Goal: Register for event/course

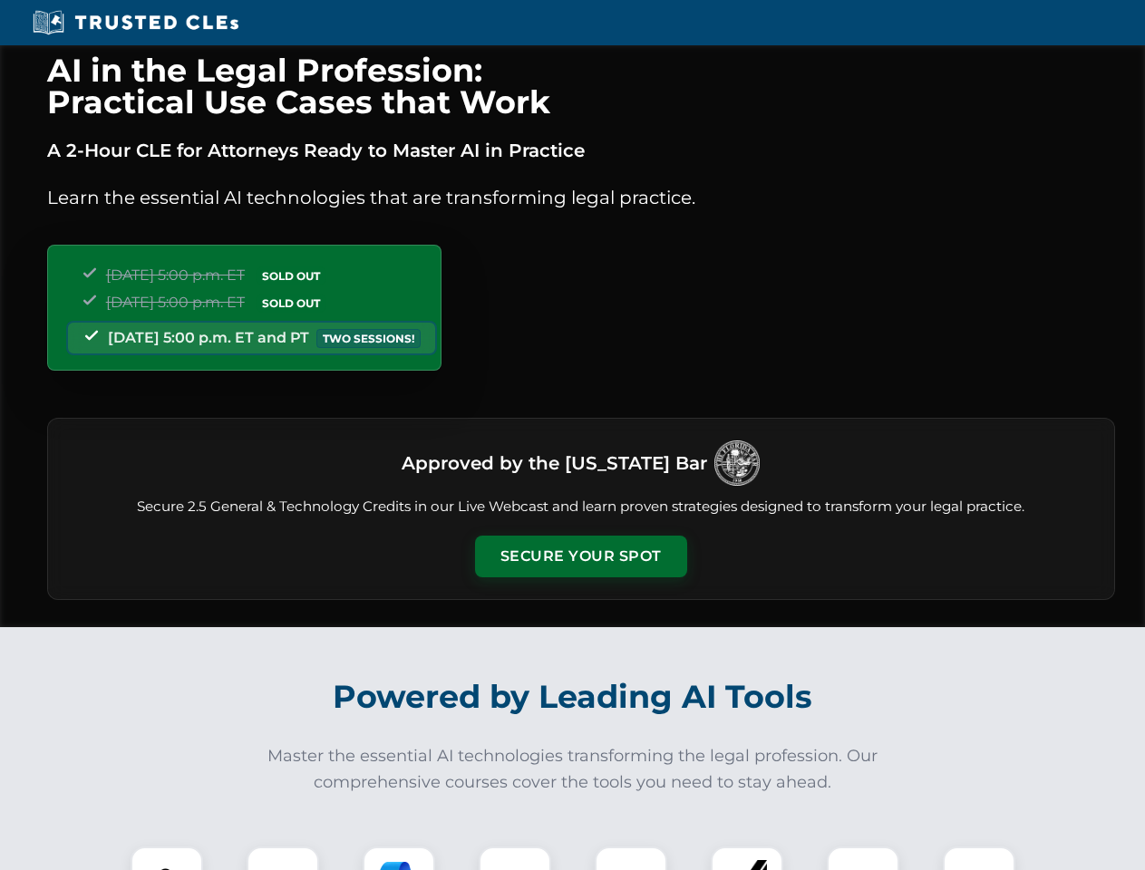
click at [580, 557] on button "Secure Your Spot" at bounding box center [581, 557] width 212 height 42
click at [167, 859] on img at bounding box center [167, 883] width 53 height 53
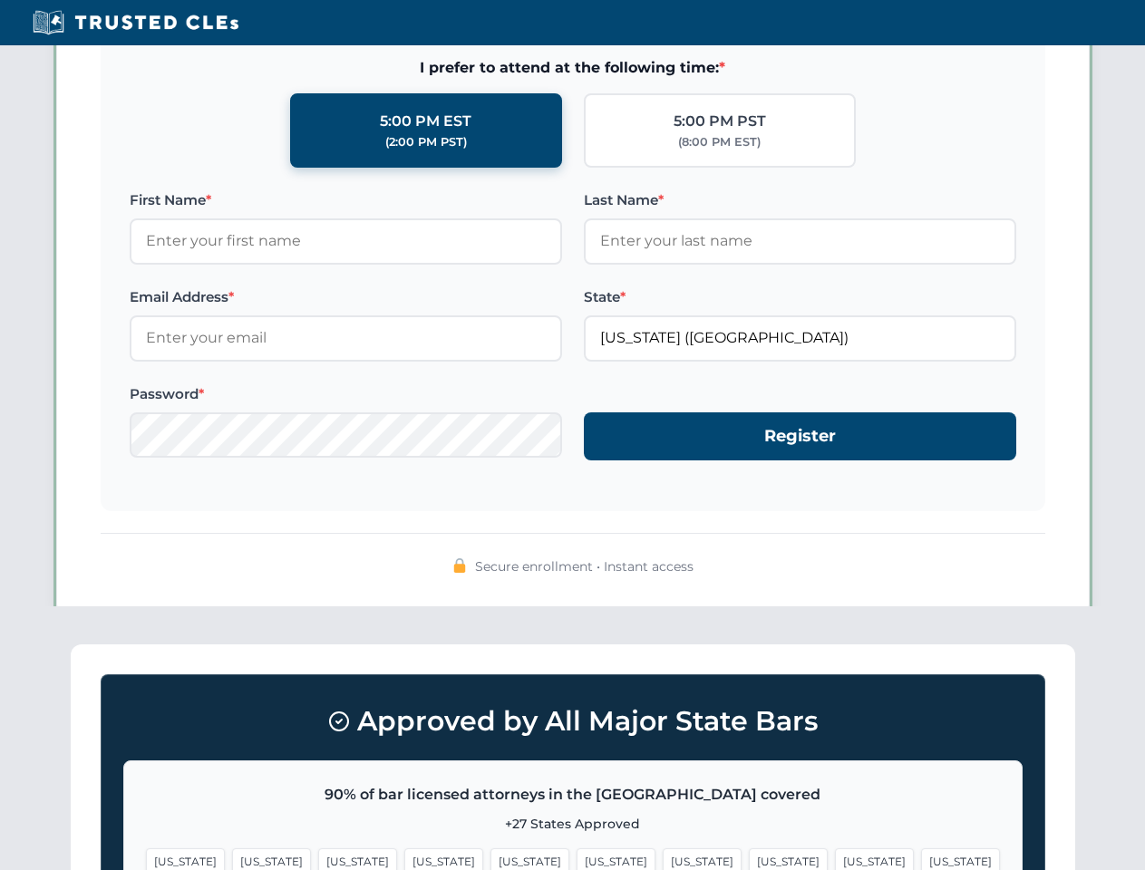
click at [663, 859] on span "[US_STATE]" at bounding box center [702, 862] width 79 height 26
click at [835, 859] on span "[US_STATE]" at bounding box center [874, 862] width 79 height 26
